Goal: Navigation & Orientation: Find specific page/section

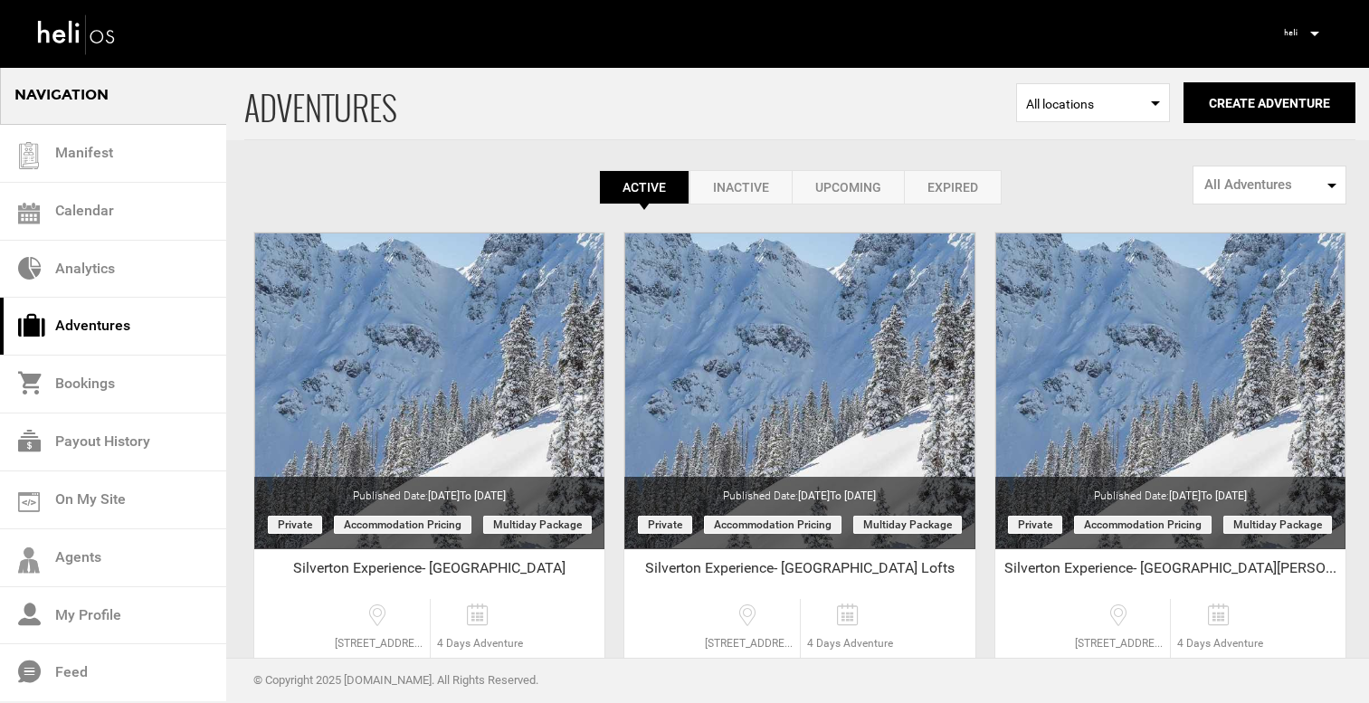
click at [1317, 35] on icon at bounding box center [1314, 34] width 9 height 5
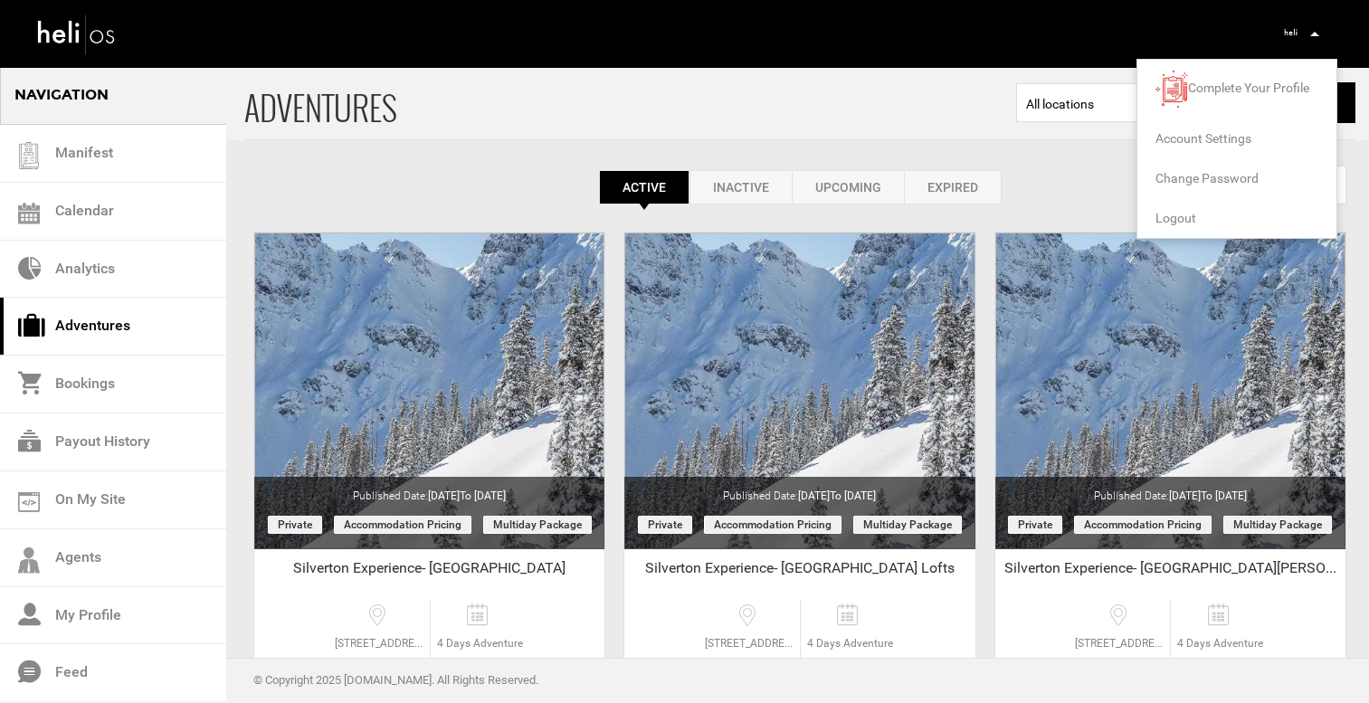
click at [1174, 214] on span "Logout" at bounding box center [1175, 218] width 41 height 14
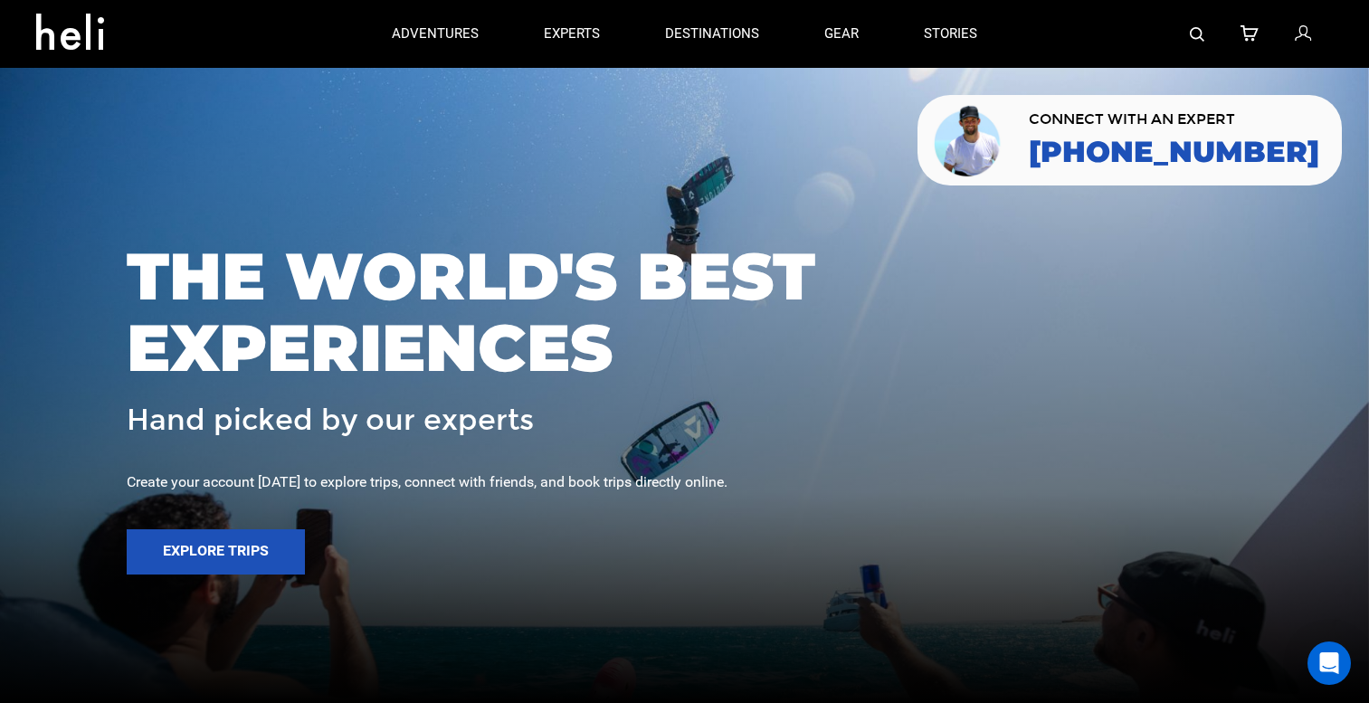
click at [1200, 31] on img at bounding box center [1197, 34] width 14 height 14
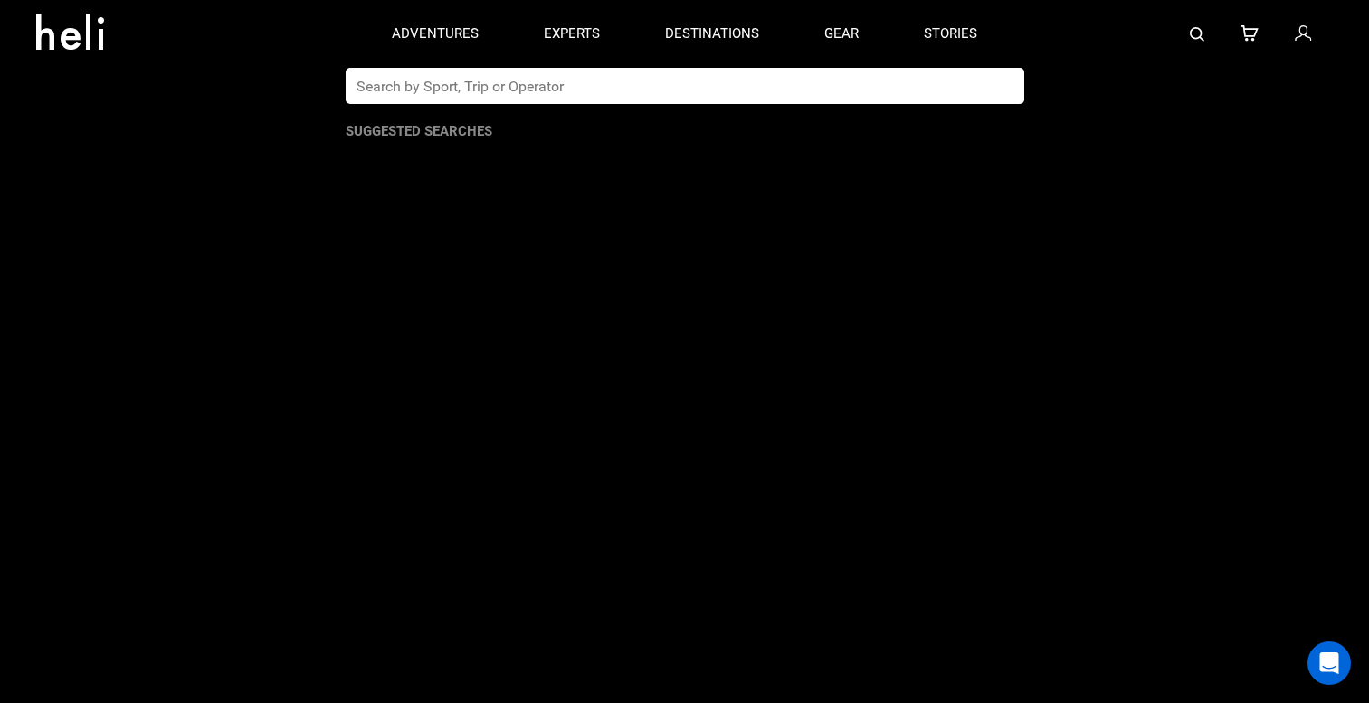
paste input "niehku"
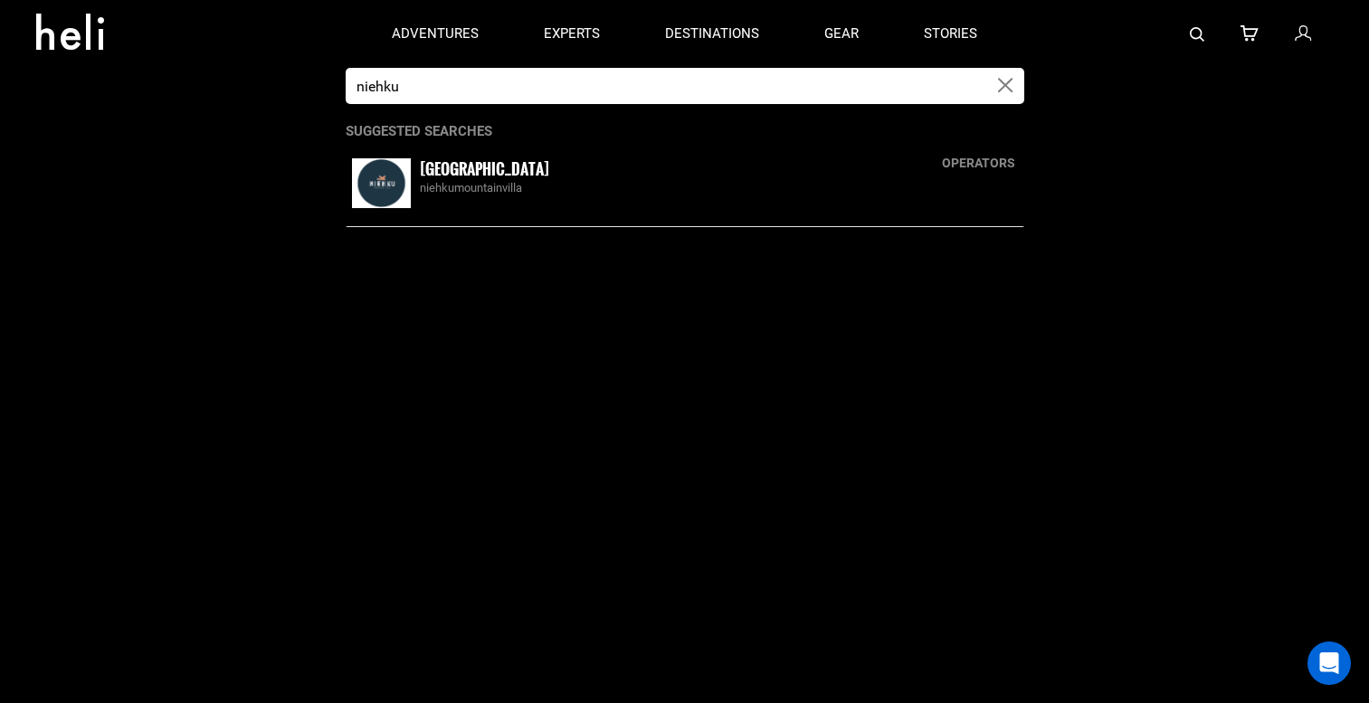
type input "niehku"
click at [562, 176] on div "[GEOGRAPHIC_DATA] niehkumountainvilla" at bounding box center [719, 177] width 598 height 39
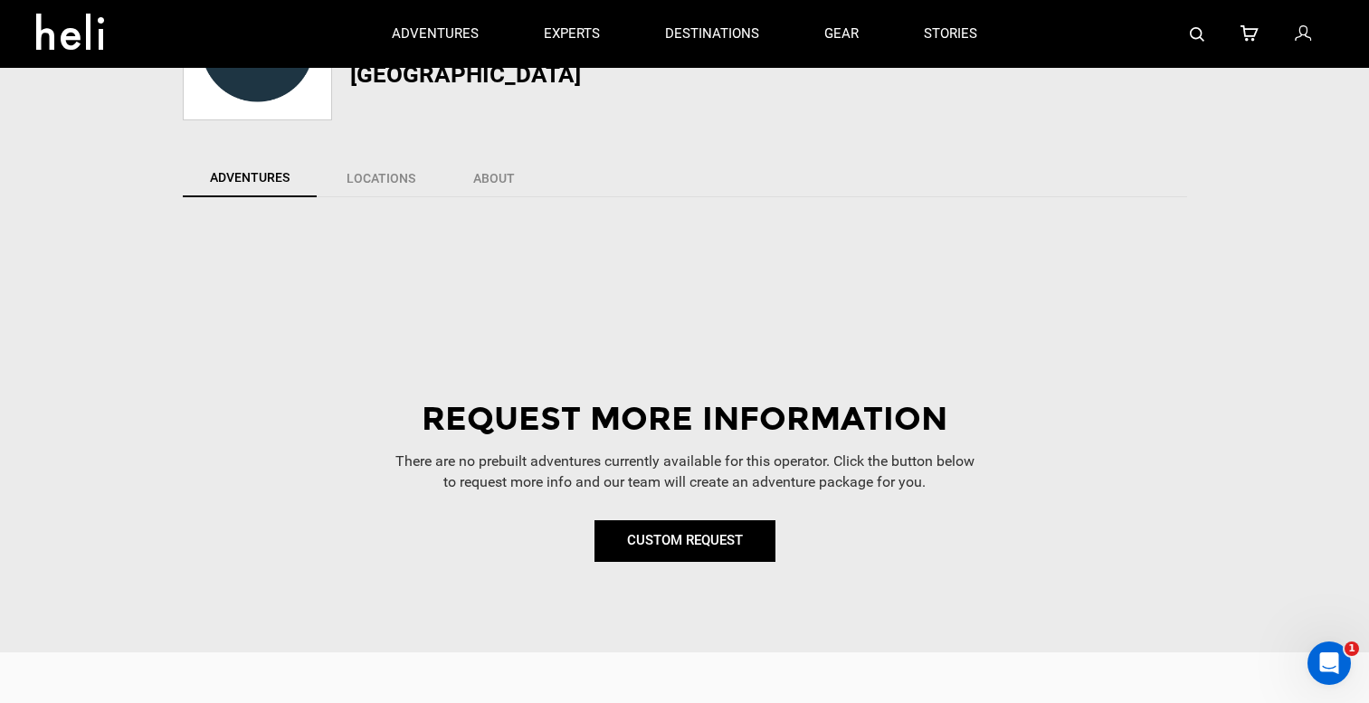
scroll to position [43, 0]
